Goal: Transaction & Acquisition: Book appointment/travel/reservation

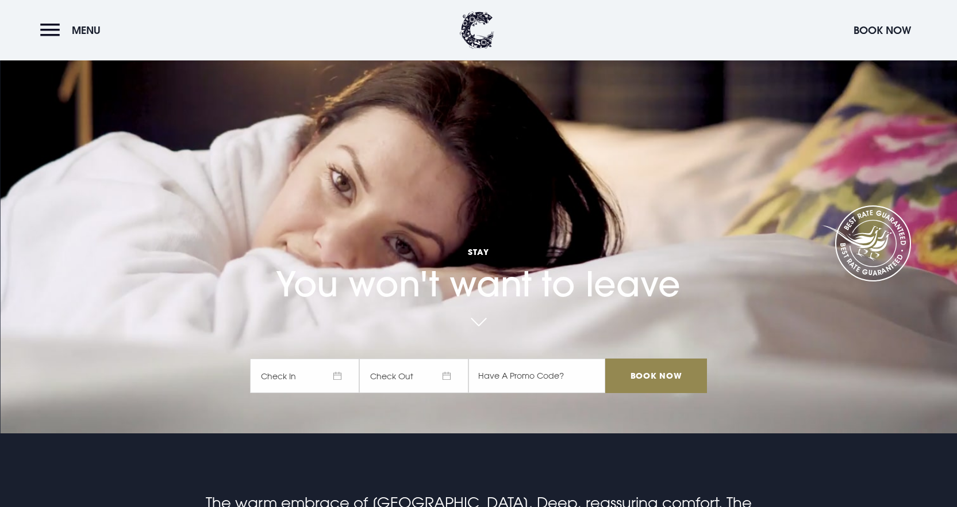
scroll to position [173, 0]
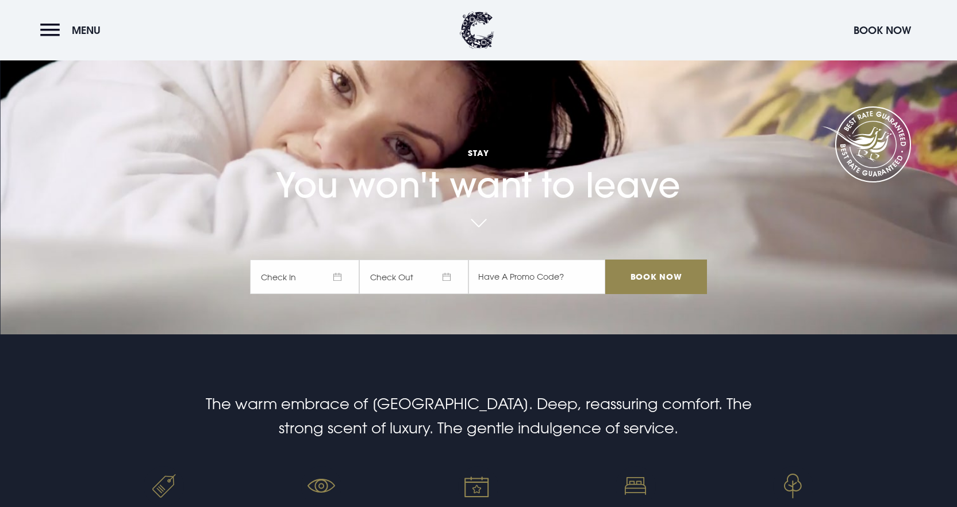
click at [310, 272] on span "Check In" at bounding box center [304, 276] width 109 height 35
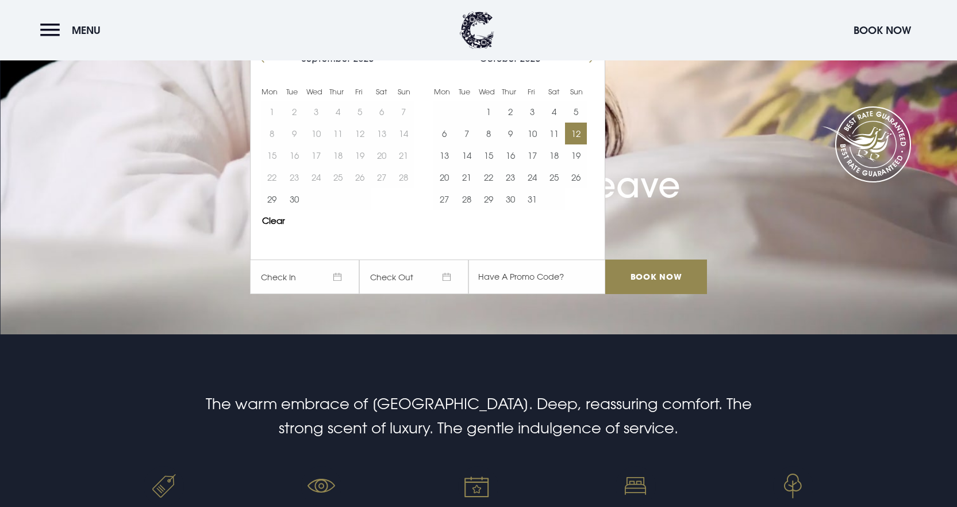
scroll to position [115, 0]
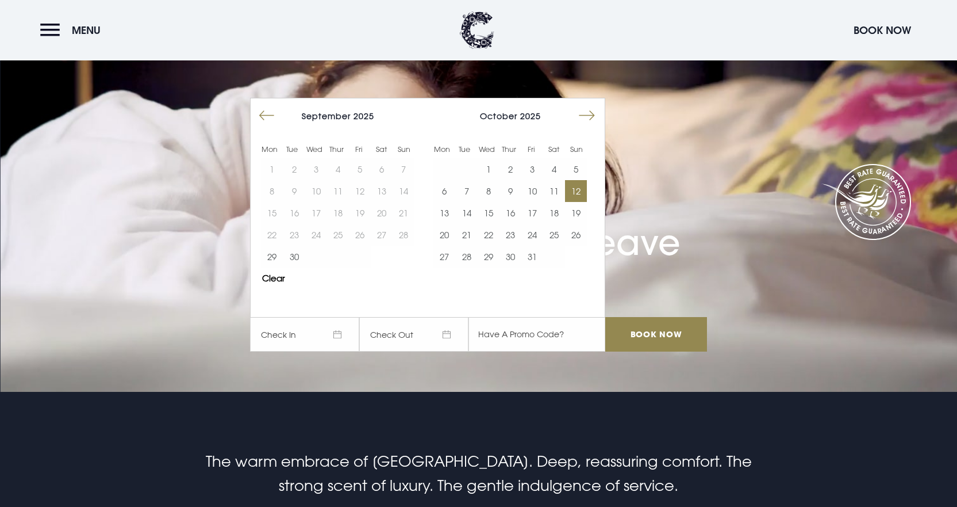
click at [581, 188] on button "12" at bounding box center [576, 191] width 22 height 22
click at [579, 214] on button "19" at bounding box center [576, 213] width 22 height 22
click at [576, 186] on button "12" at bounding box center [576, 191] width 22 height 22
click at [652, 213] on span "Stay" at bounding box center [478, 210] width 457 height 11
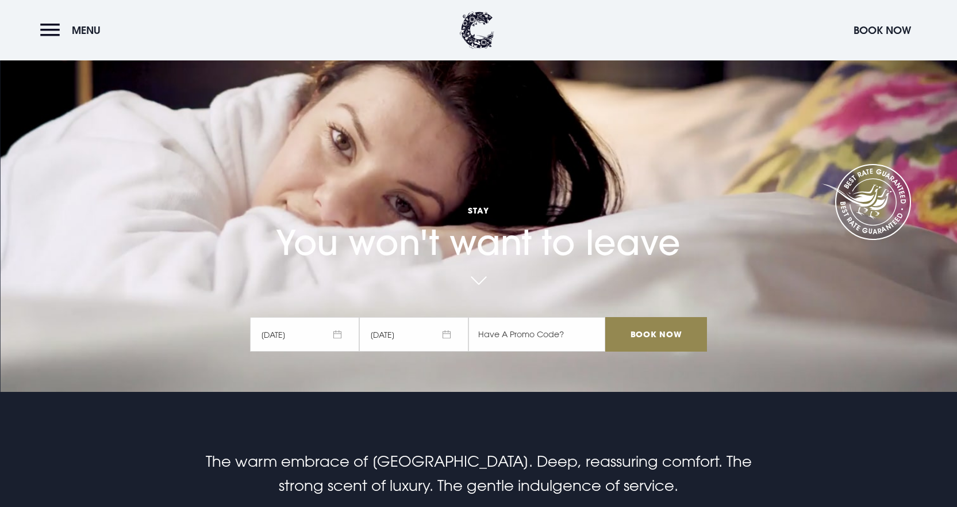
click at [302, 333] on span "[DATE]" at bounding box center [304, 334] width 109 height 35
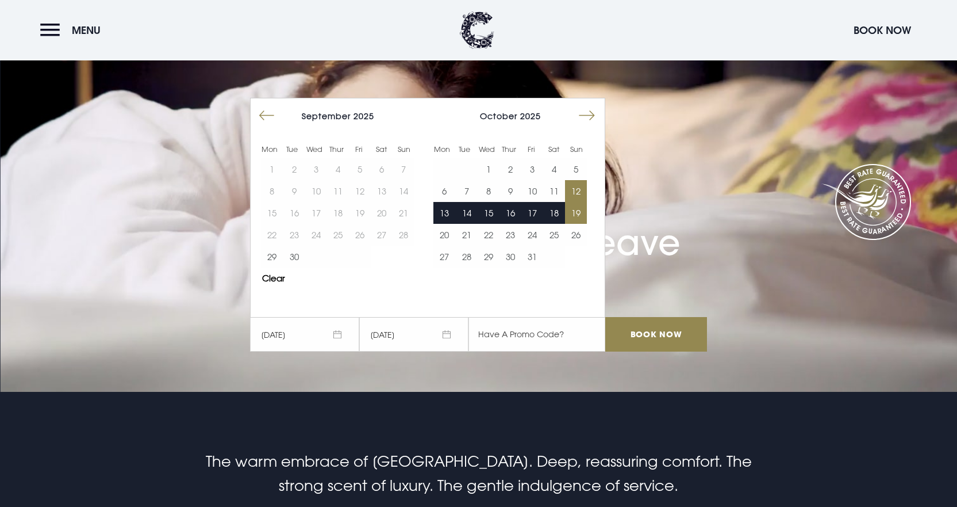
click at [582, 209] on button "19" at bounding box center [576, 213] width 22 height 22
click at [558, 214] on button "18" at bounding box center [554, 213] width 22 height 22
click at [734, 231] on video "Your browser does not support the video tag." at bounding box center [478, 139] width 957 height 536
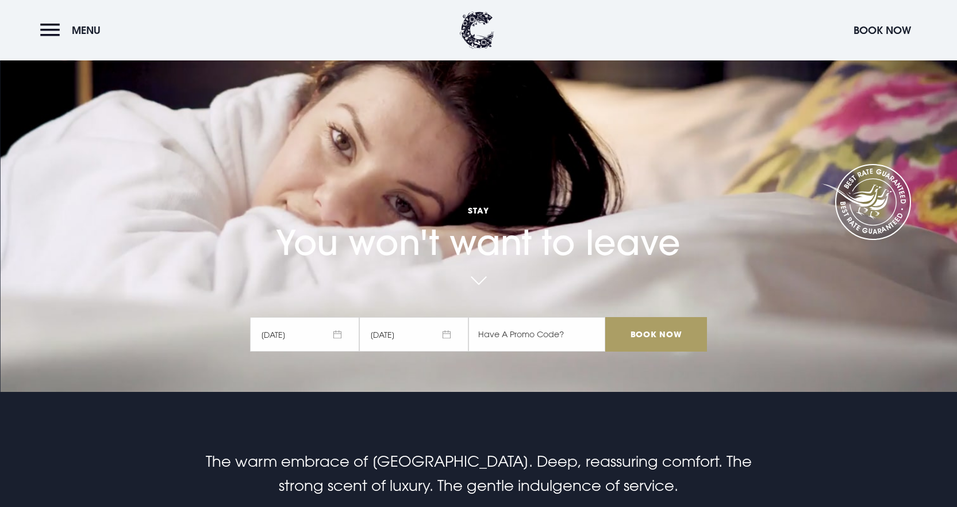
click at [655, 331] on input "Book Now" at bounding box center [656, 334] width 101 height 35
